Goal: Find specific page/section: Find specific page/section

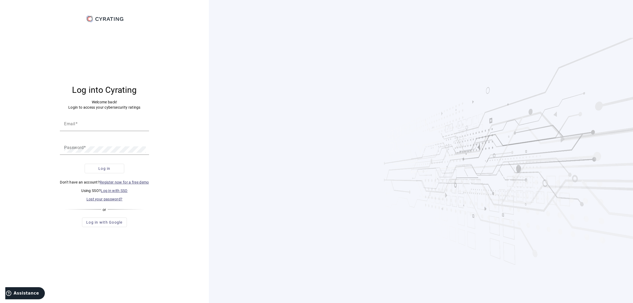
click at [120, 190] on link "Log in with SSO" at bounding box center [114, 191] width 27 height 4
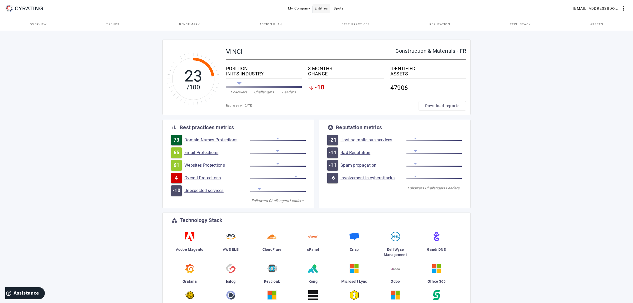
click at [326, 3] on span at bounding box center [322, 8] width 18 height 13
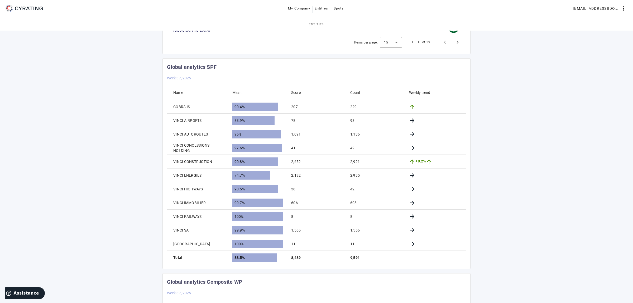
scroll to position [471, 0]
